Goal: Communication & Community: Answer question/provide support

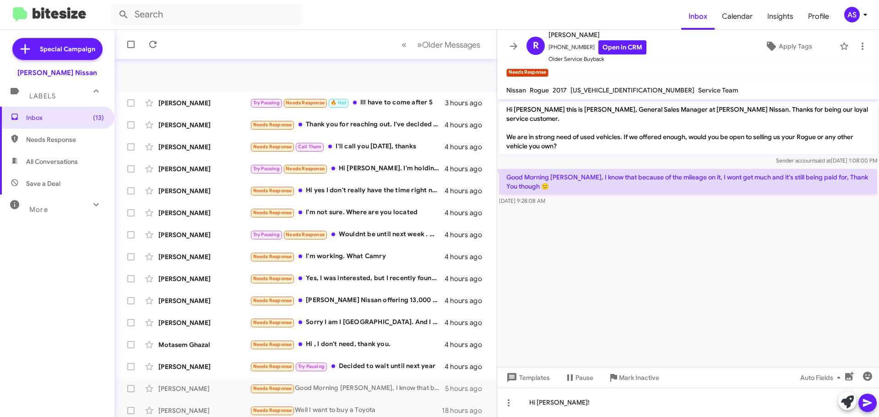
scroll to position [114, 0]
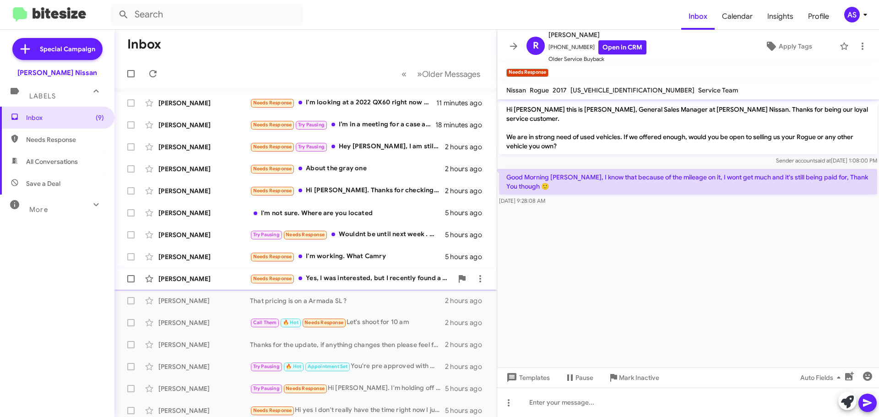
click at [330, 271] on div "[PERSON_NAME] Needs Response Yes, I was interested, but I recently found a bett…" at bounding box center [306, 279] width 368 height 18
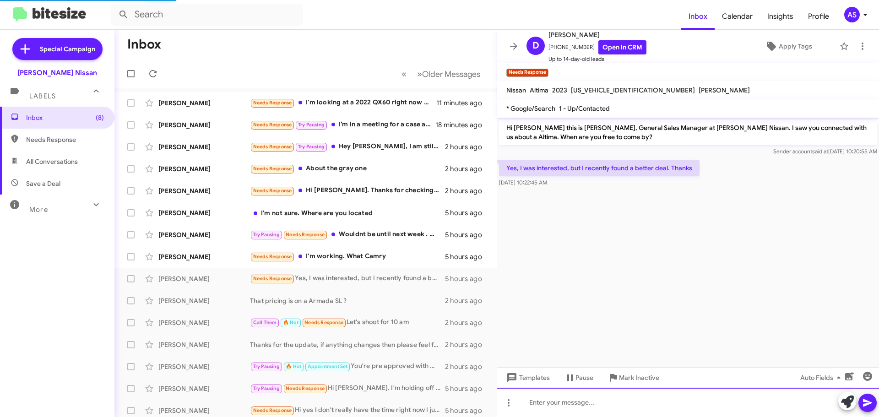
click at [630, 389] on div at bounding box center [688, 402] width 382 height 29
click at [694, 405] on div at bounding box center [688, 402] width 382 height 29
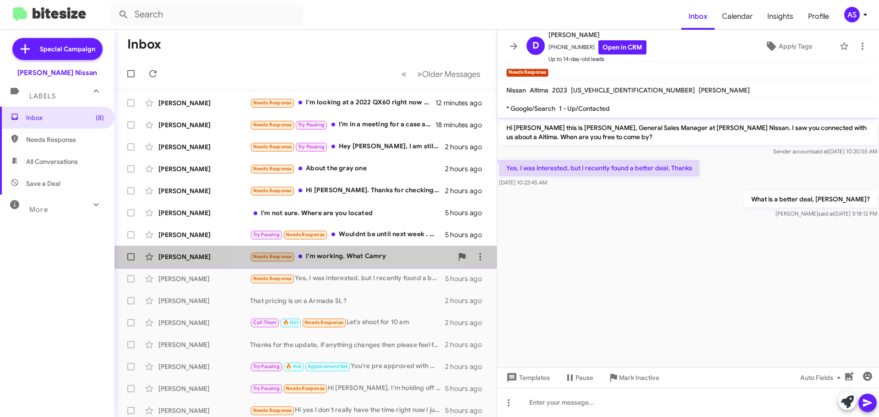
click at [335, 262] on div "Rebecca Padilla Needs Response I'm working. What Camry 5 hours ago" at bounding box center [306, 257] width 368 height 18
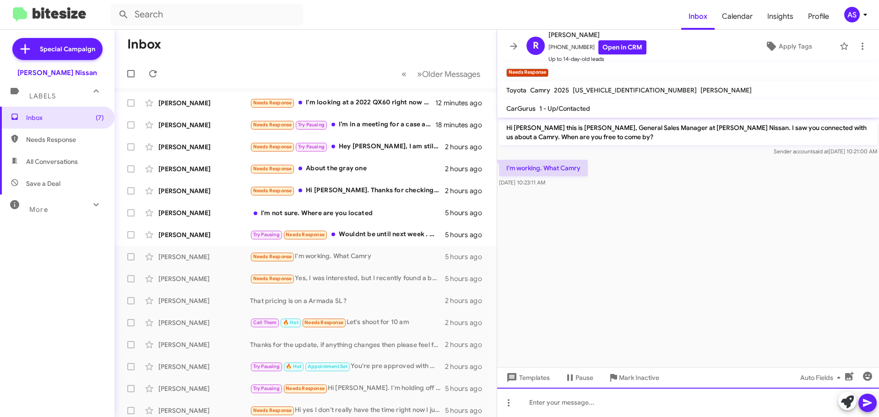
click at [608, 406] on div at bounding box center [688, 402] width 382 height 29
click at [649, 397] on div "Hi Rebecca!" at bounding box center [688, 402] width 382 height 29
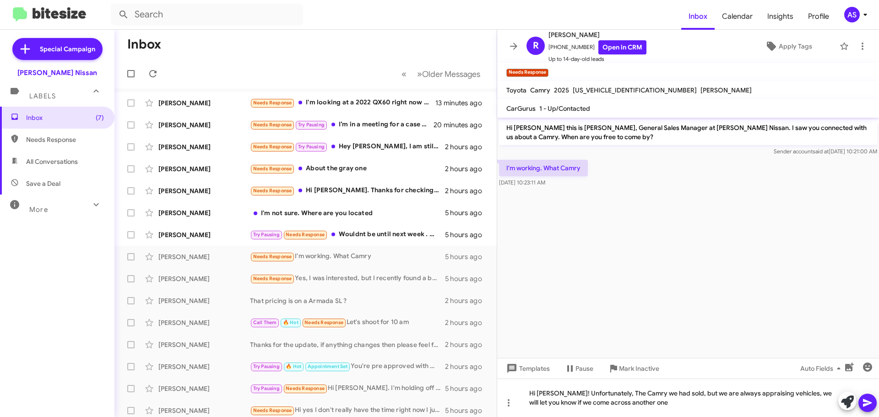
drag, startPoint x: 868, startPoint y: 398, endPoint x: 864, endPoint y: 403, distance: 6.2
click at [869, 399] on icon at bounding box center [867, 403] width 11 height 11
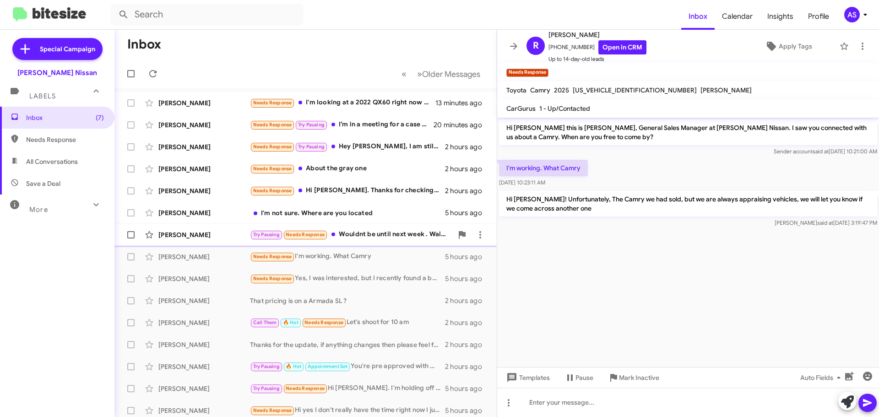
click at [382, 238] on div "Try Pausing Needs Response Wouldnt be until next week . Waiting for the down pa…" at bounding box center [351, 234] width 203 height 11
